Goal: Information Seeking & Learning: Learn about a topic

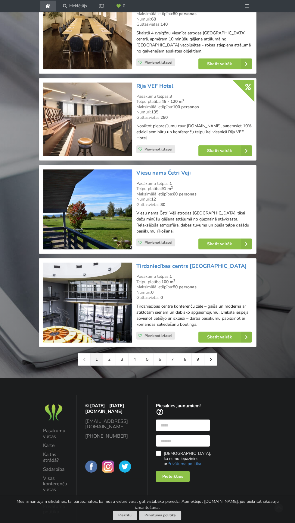
scroll to position [1225, 0]
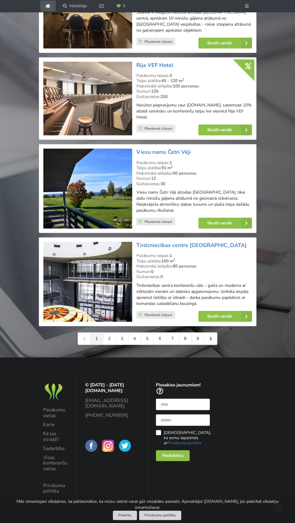
scroll to position [1712, 0]
